Goal: Task Accomplishment & Management: Use online tool/utility

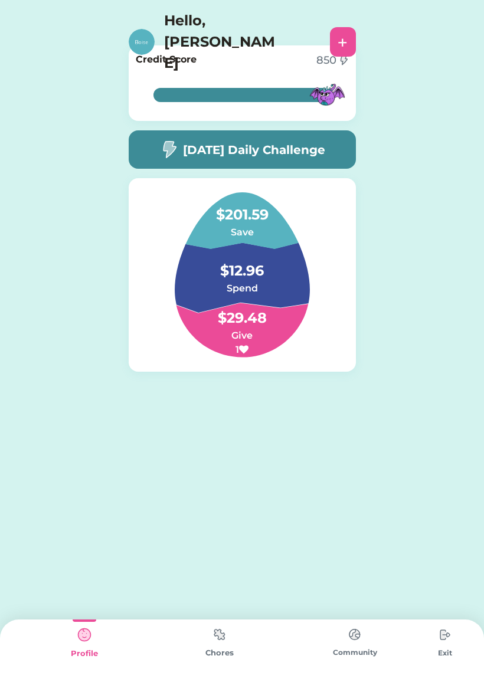
click at [223, 626] on img at bounding box center [220, 634] width 24 height 23
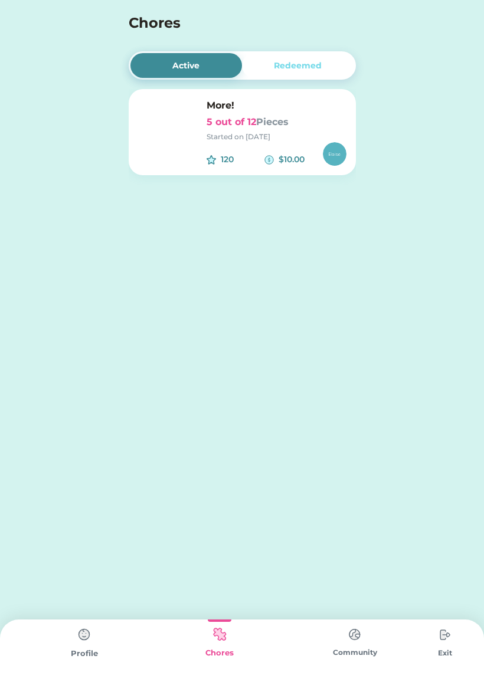
click at [205, 123] on div "More! 5 out of 12 Pieces Started on [DATE] 120 $10.00" at bounding box center [242, 132] width 227 height 86
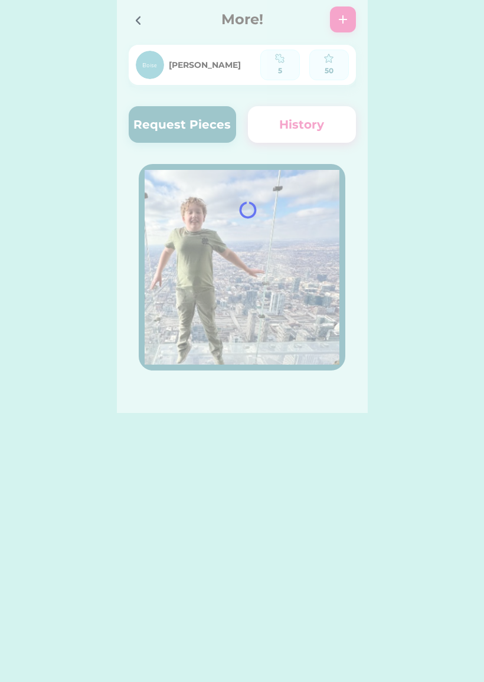
click at [144, 115] on div at bounding box center [242, 206] width 251 height 413
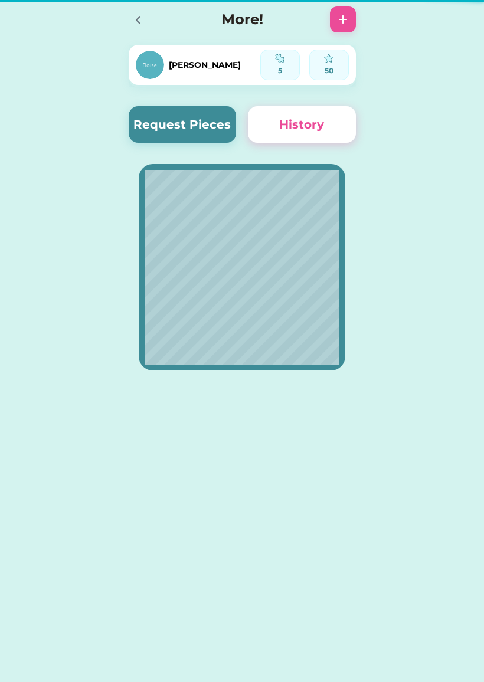
click at [182, 108] on button "Request Pieces" at bounding box center [183, 124] width 108 height 37
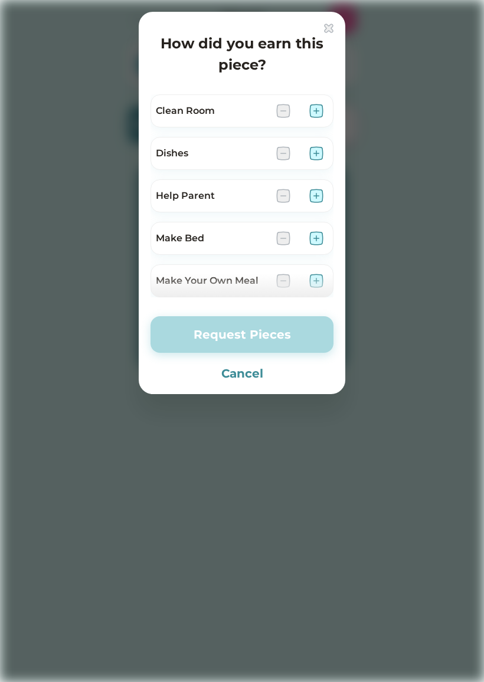
click at [310, 156] on img at bounding box center [316, 153] width 14 height 14
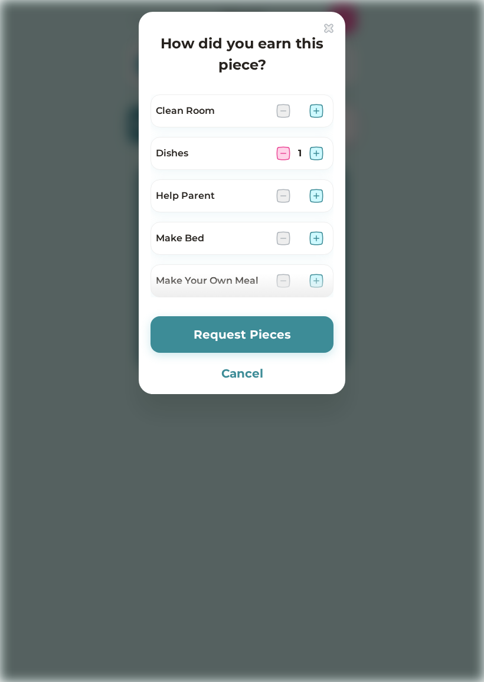
click at [231, 332] on button "Request Pieces" at bounding box center [242, 334] width 183 height 37
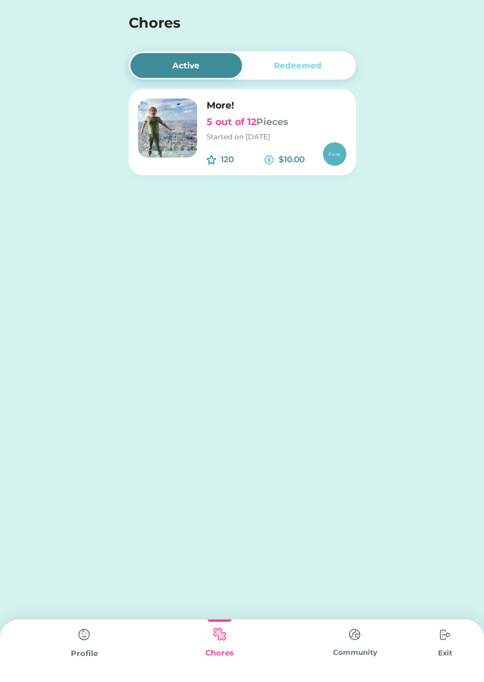
click at [182, 638] on div "Chores" at bounding box center [219, 651] width 135 height 63
